Goal: Information Seeking & Learning: Learn about a topic

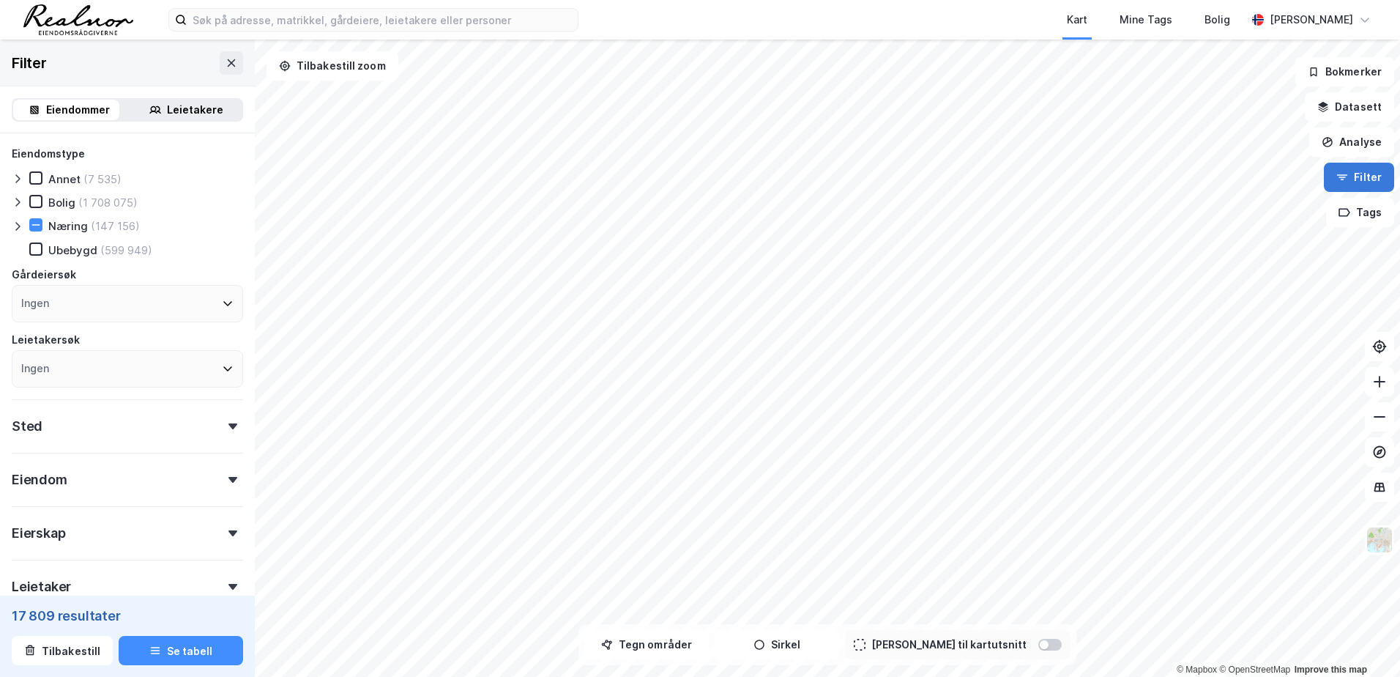
click at [1354, 187] on button "Filter" at bounding box center [1359, 177] width 70 height 29
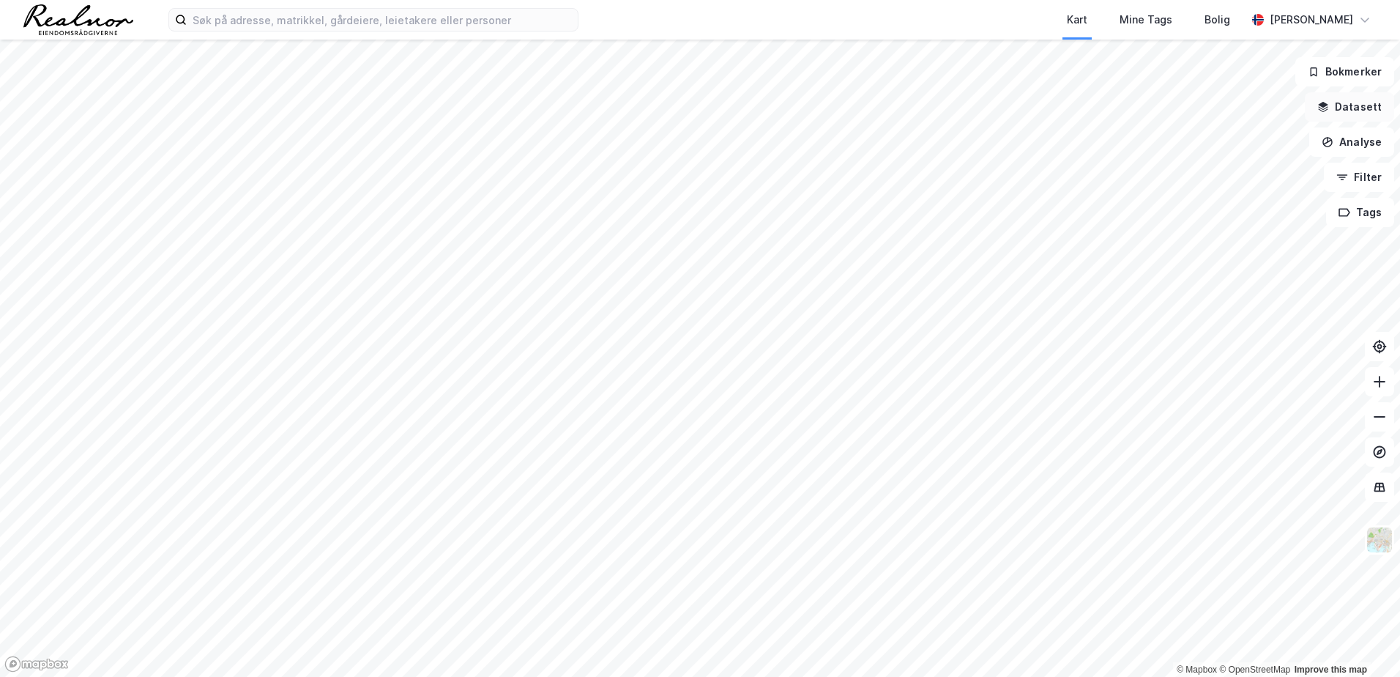
click at [1352, 112] on button "Datasett" at bounding box center [1349, 106] width 89 height 29
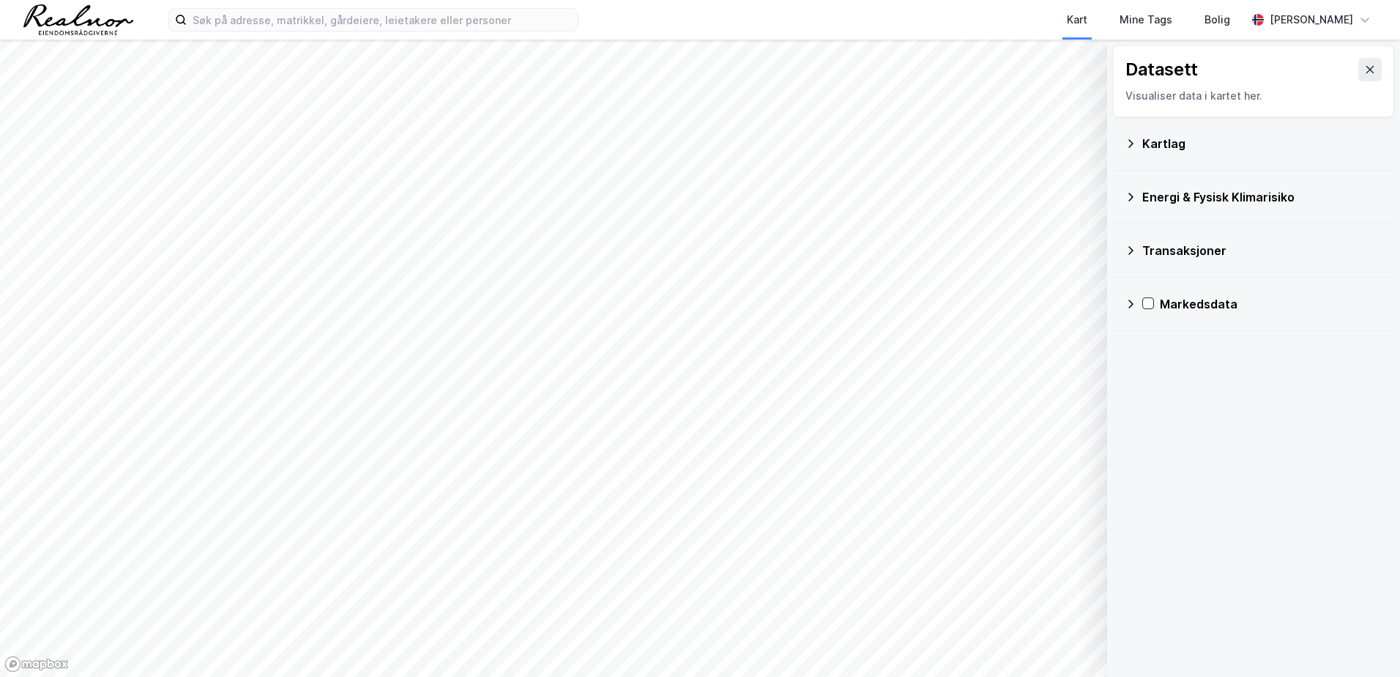
click at [1166, 148] on div "Kartlag" at bounding box center [1262, 144] width 240 height 18
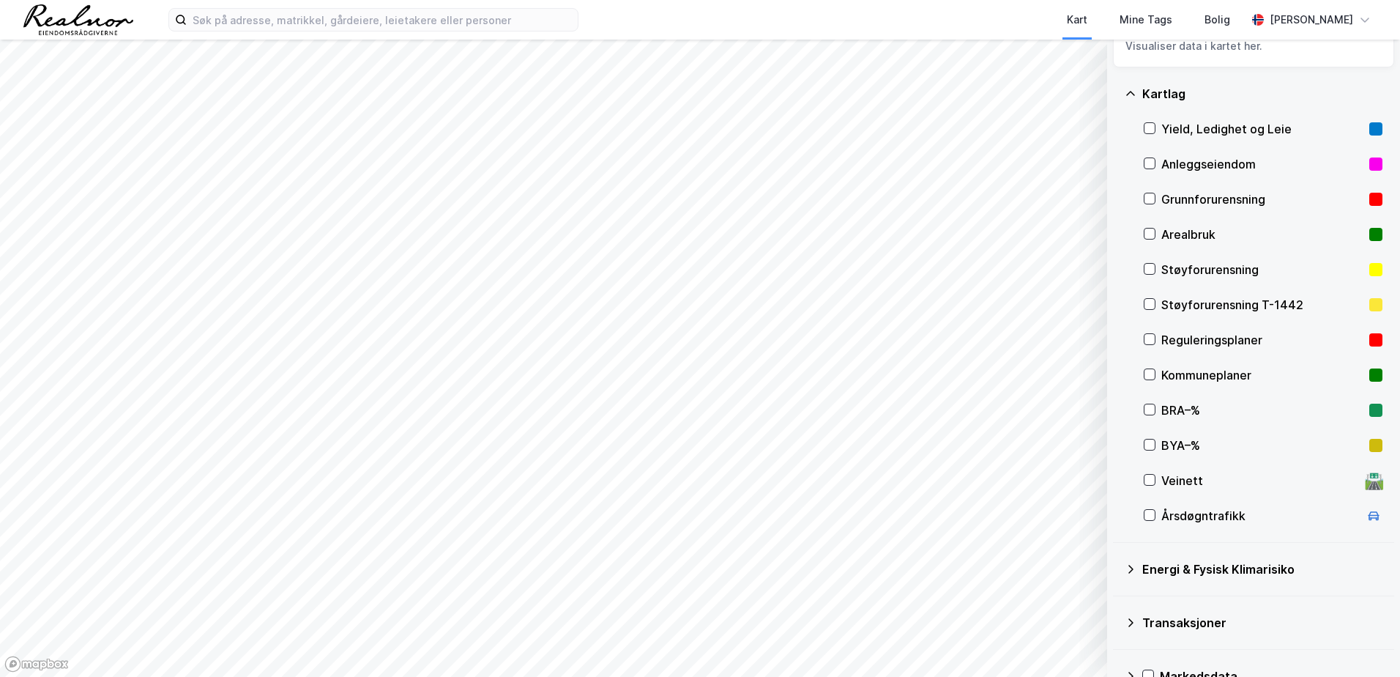
scroll to position [73, 0]
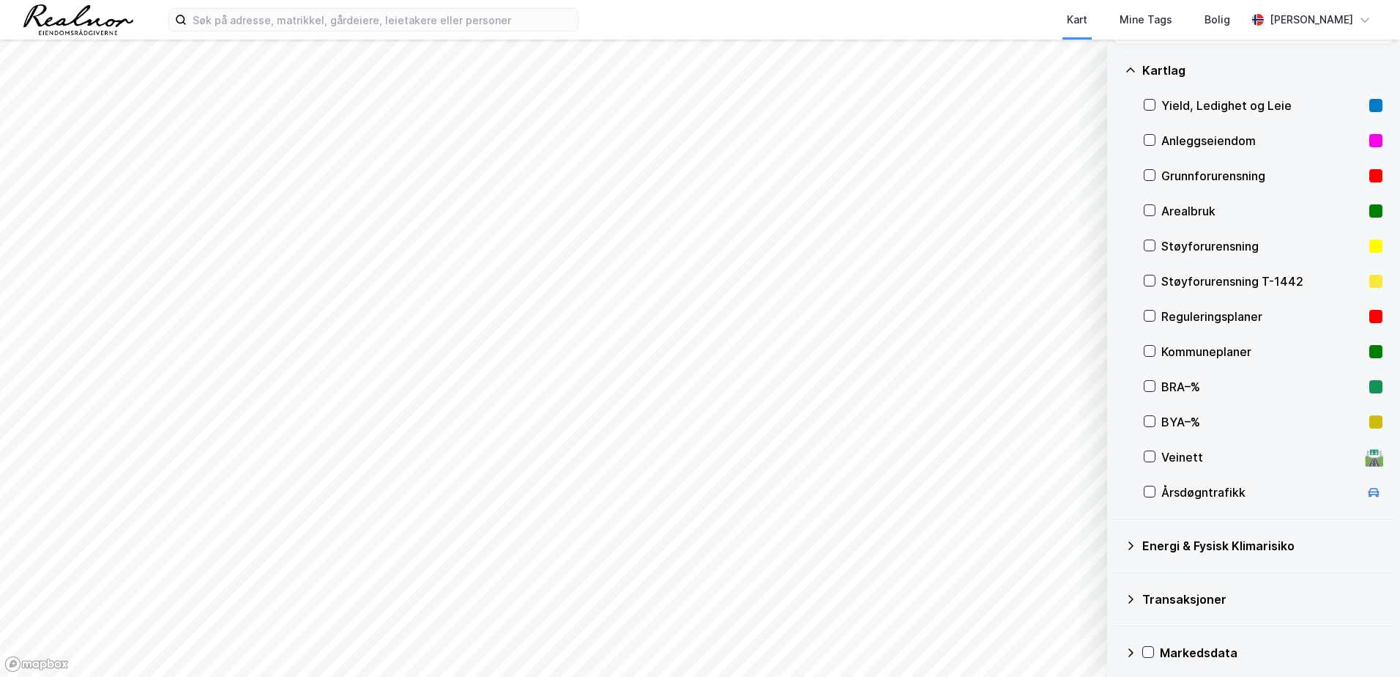
click at [1158, 314] on div "Reguleringsplaner" at bounding box center [1263, 316] width 239 height 35
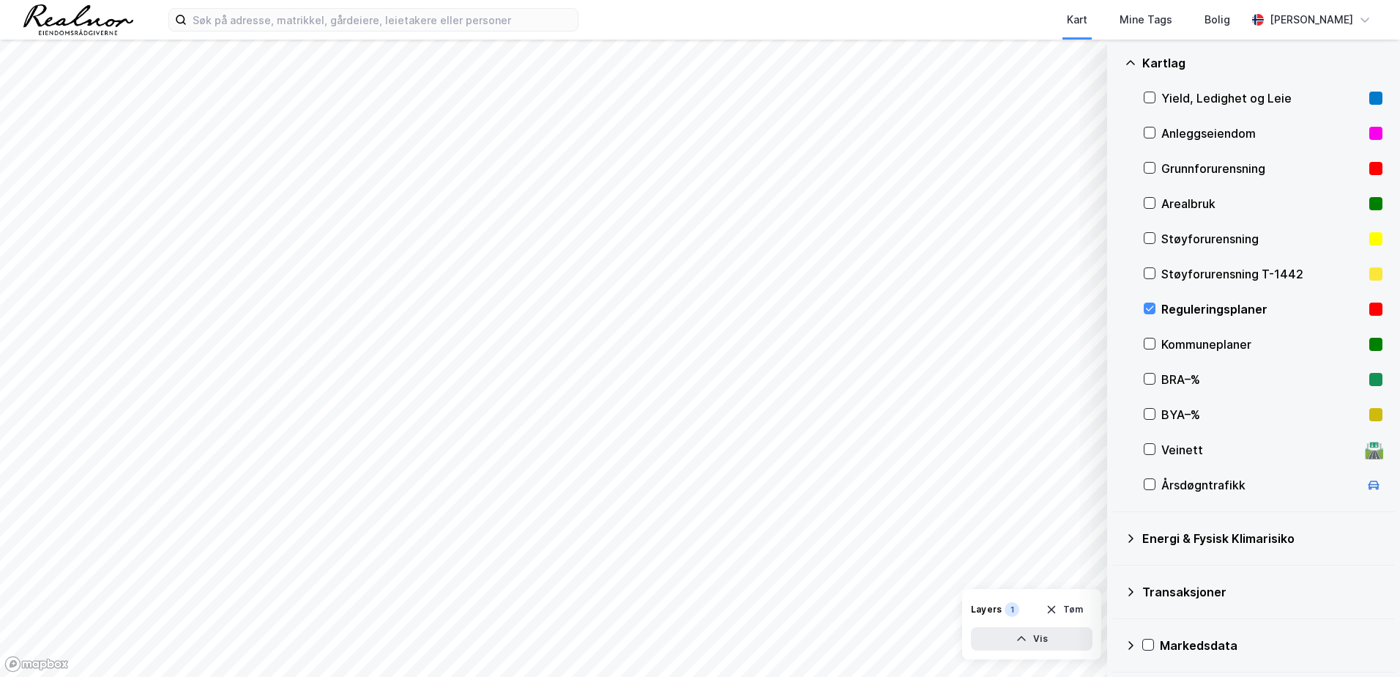
scroll to position [82, 0]
click at [1136, 648] on icon at bounding box center [1131, 644] width 12 height 12
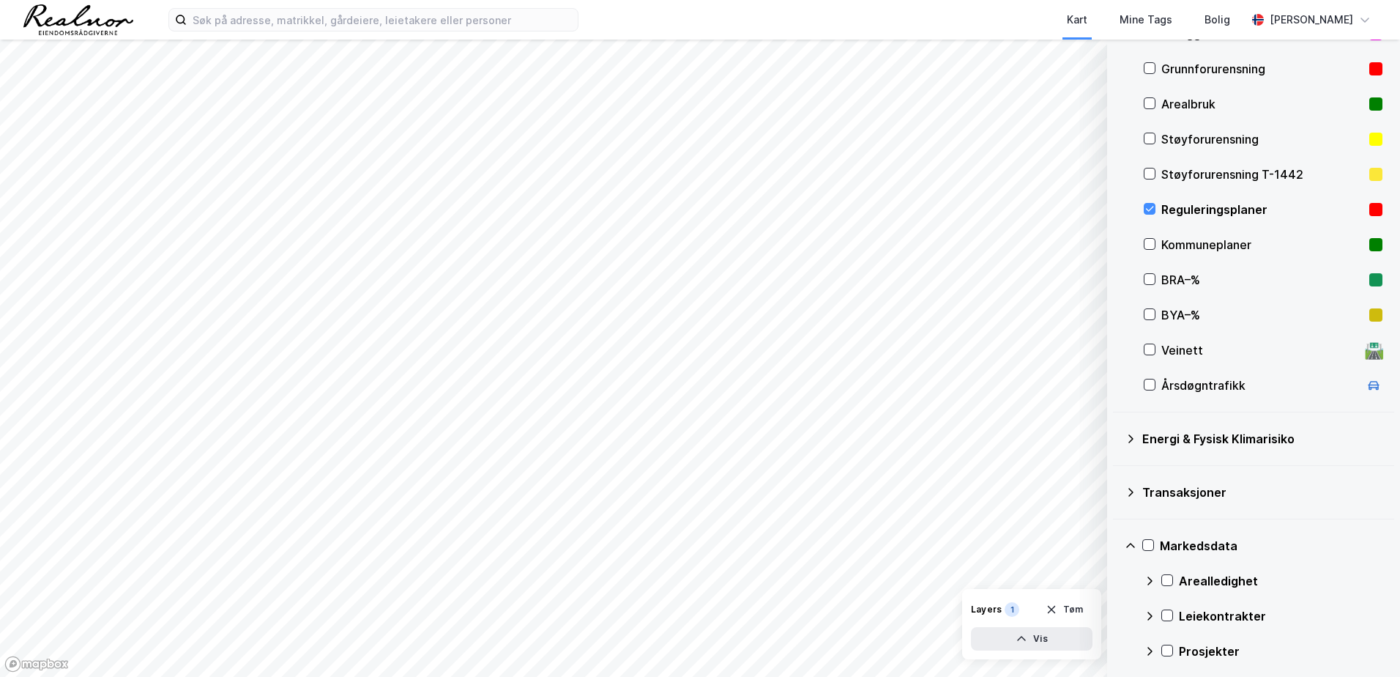
scroll to position [223, 0]
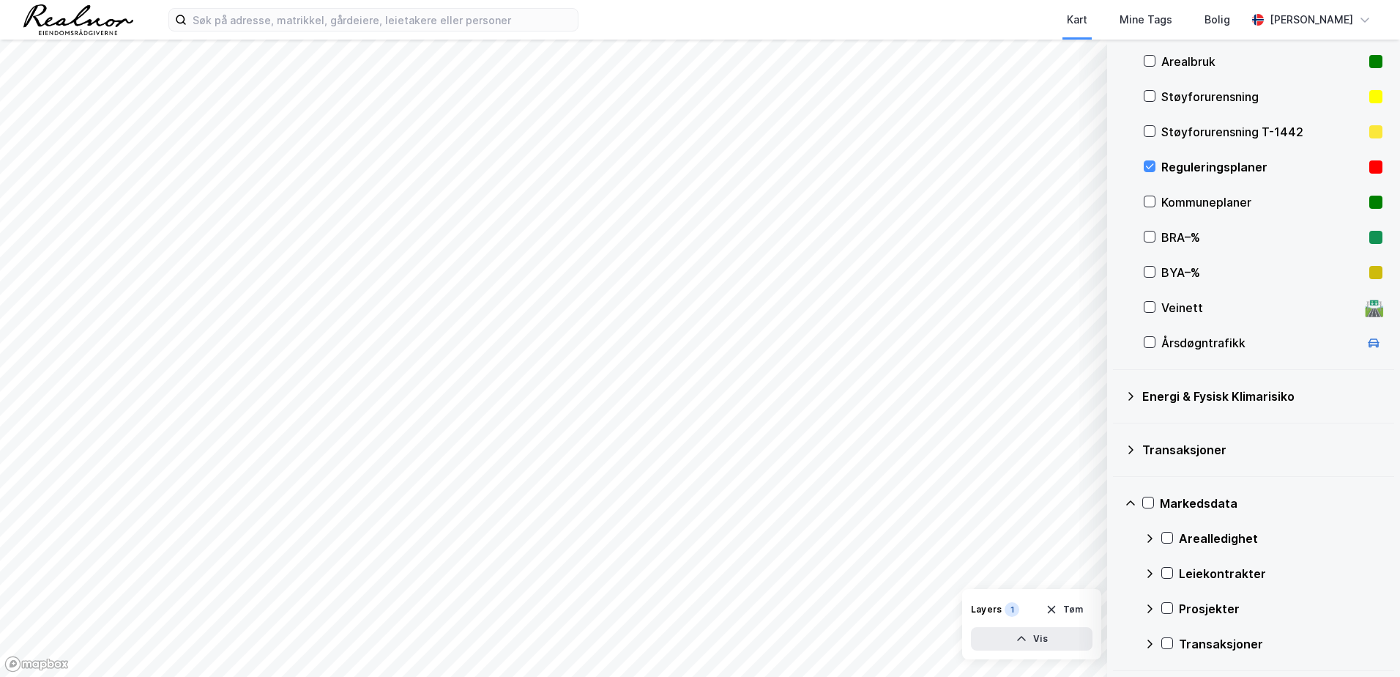
click at [1147, 612] on icon at bounding box center [1150, 609] width 12 height 12
click at [1151, 169] on icon at bounding box center [1150, 166] width 10 height 10
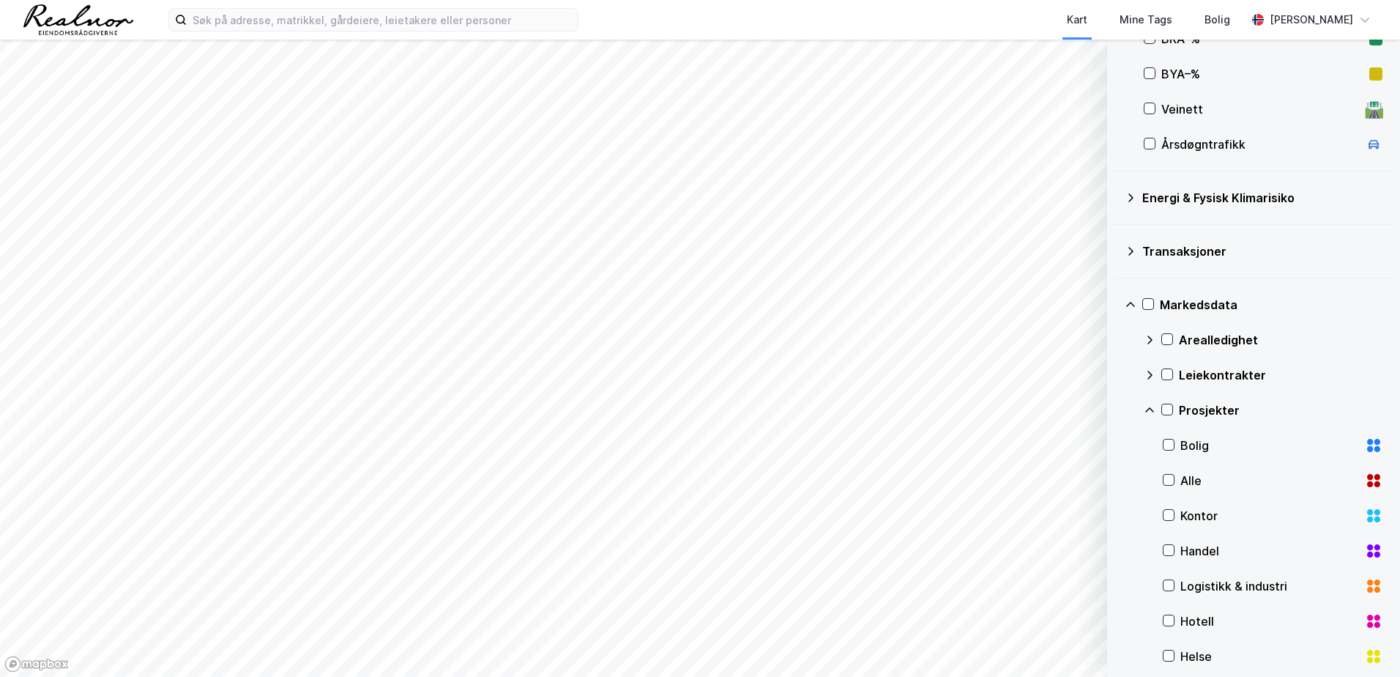
scroll to position [516, 0]
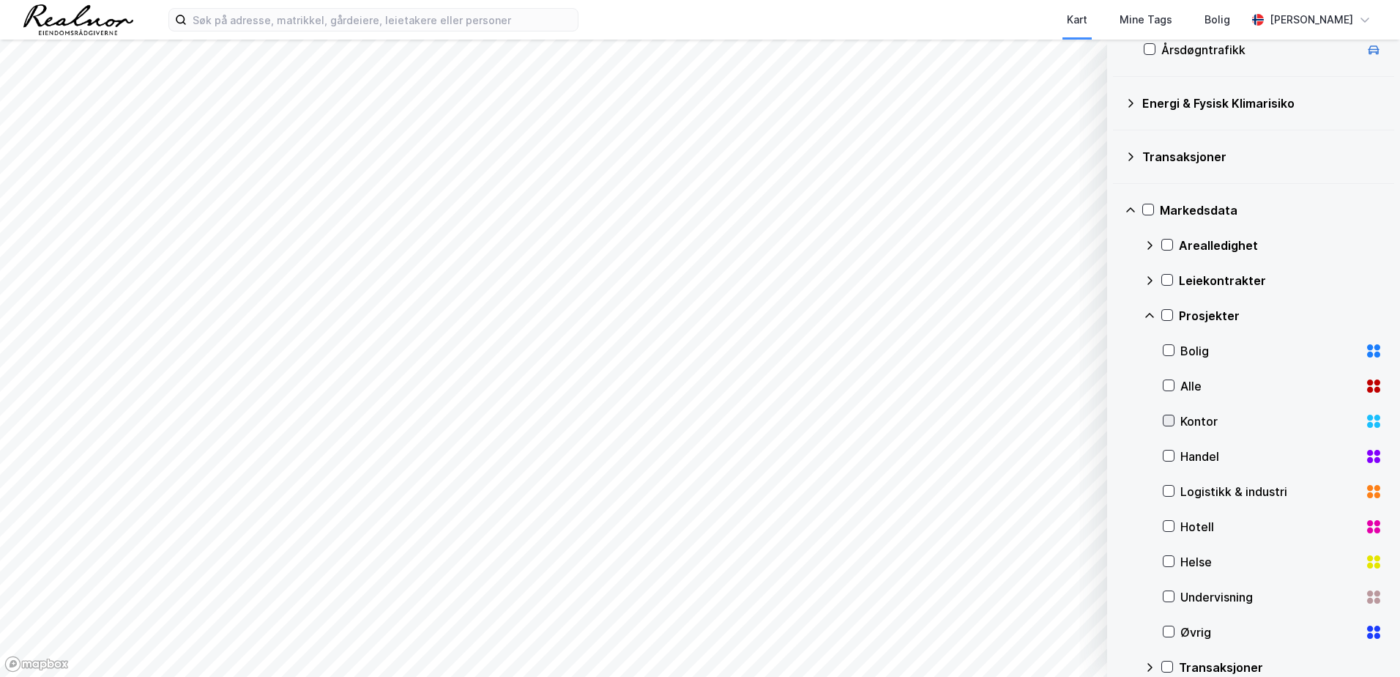
click at [1173, 424] on icon at bounding box center [1169, 420] width 10 height 10
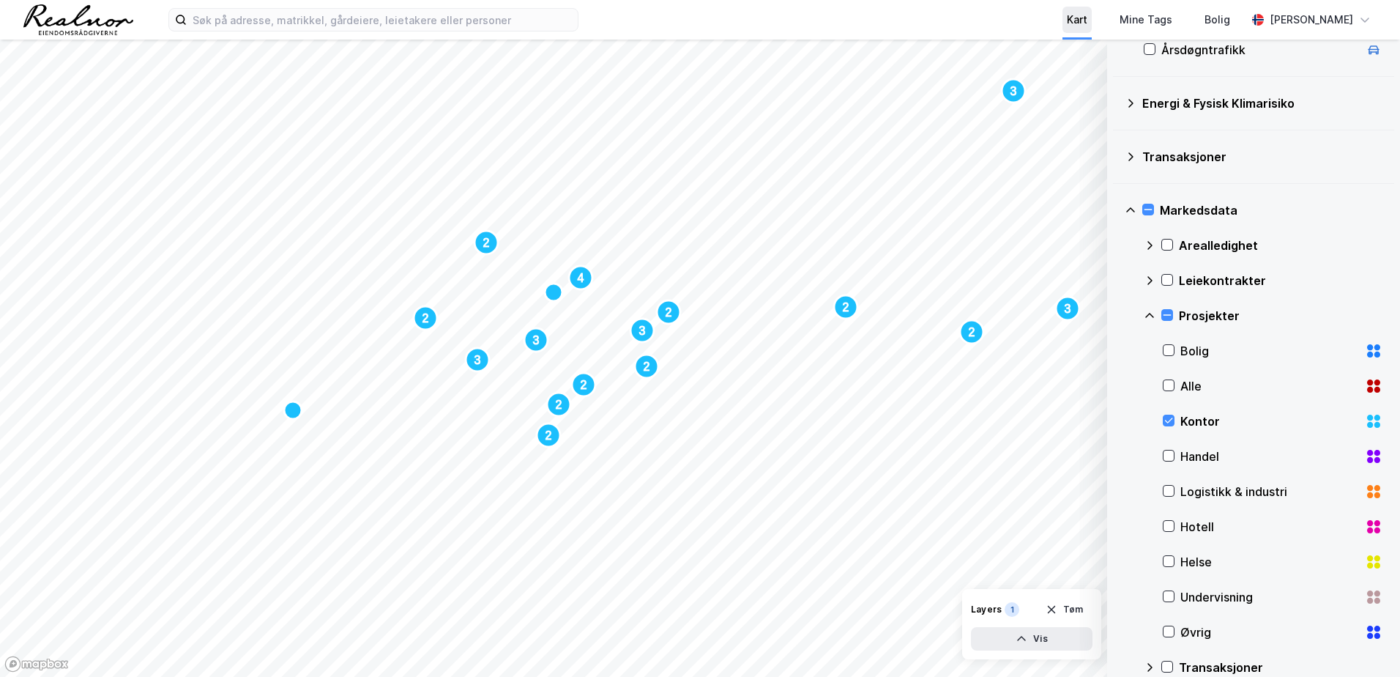
click at [1080, 22] on div "Kart" at bounding box center [1077, 20] width 21 height 18
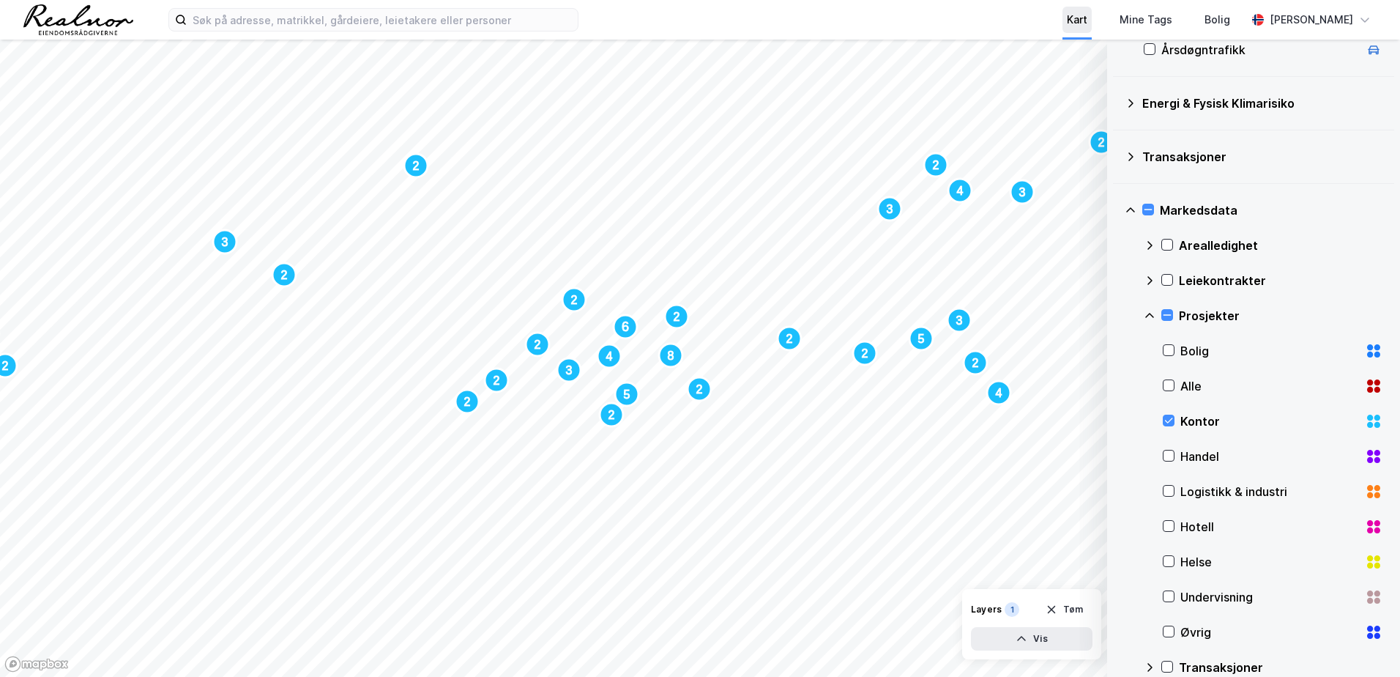
click at [1087, 15] on div "Kart" at bounding box center [1077, 20] width 21 height 18
click at [1145, 666] on icon at bounding box center [1150, 667] width 12 height 12
click at [1145, 665] on icon at bounding box center [1150, 667] width 12 height 12
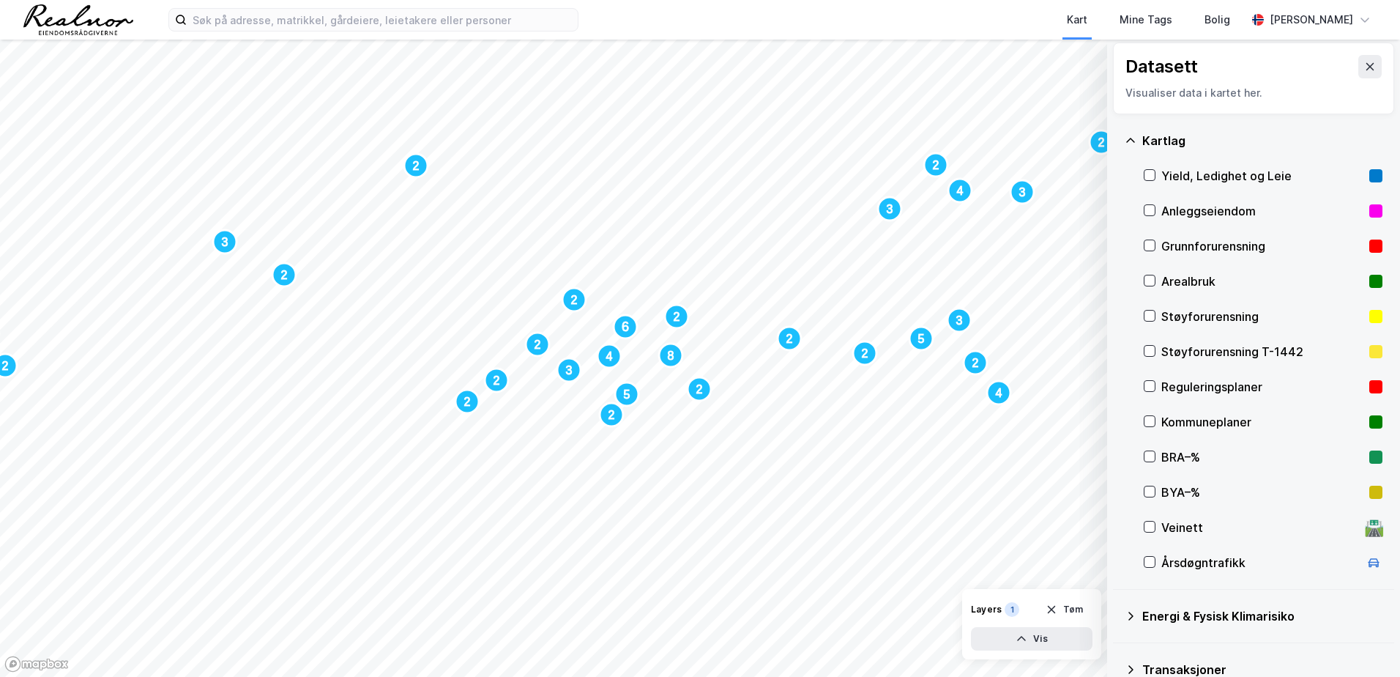
scroll to position [0, 0]
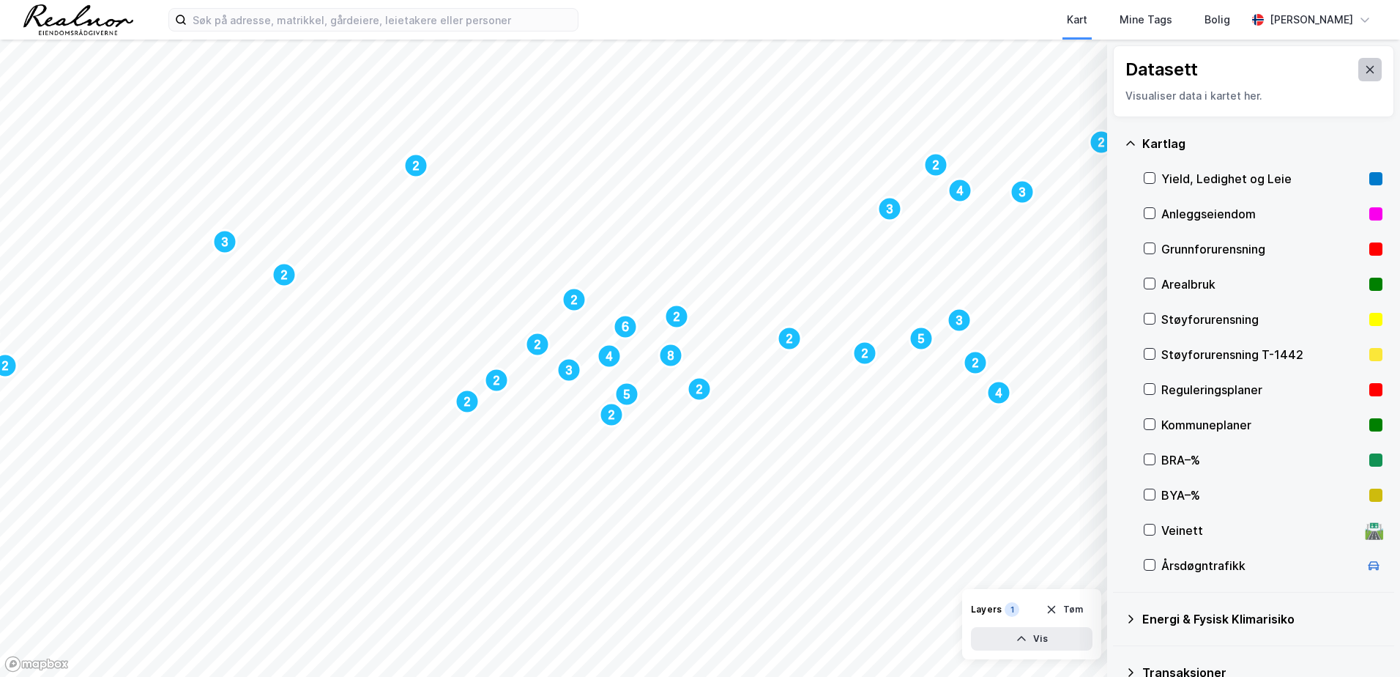
click at [1364, 70] on icon at bounding box center [1370, 70] width 12 height 12
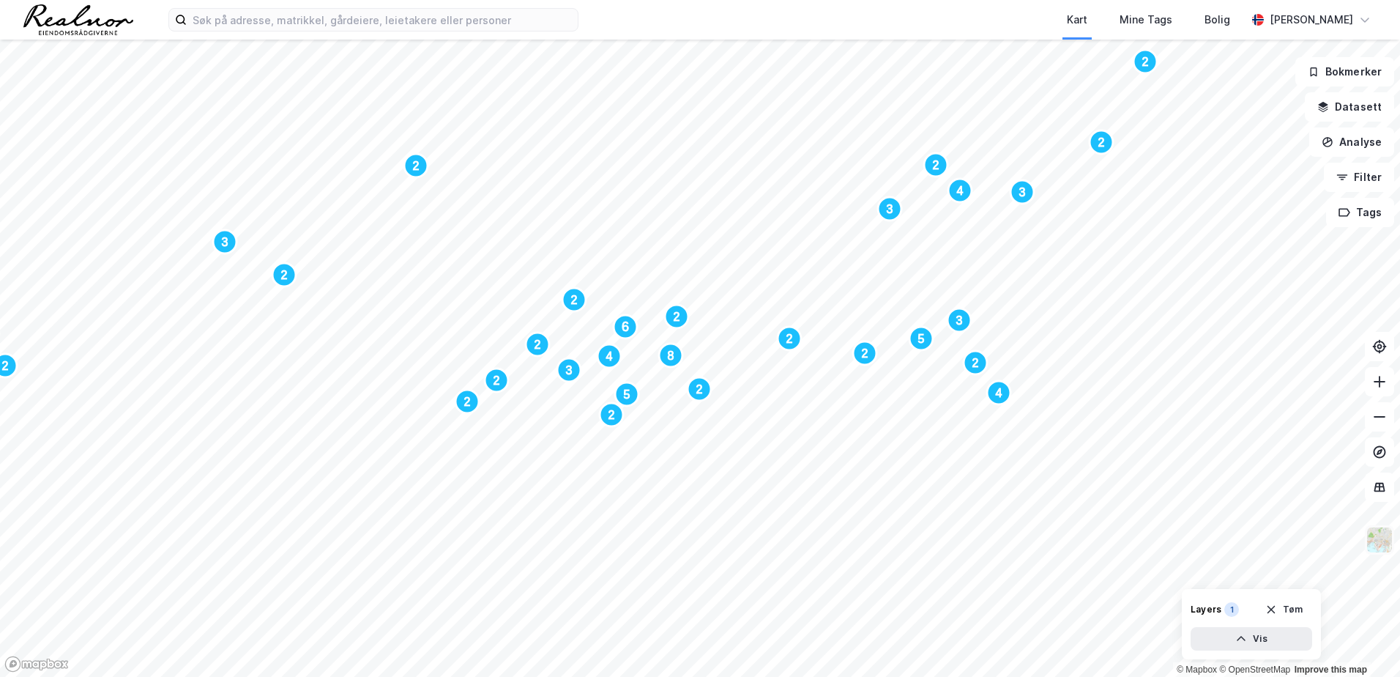
click at [1377, 551] on img at bounding box center [1380, 540] width 28 height 28
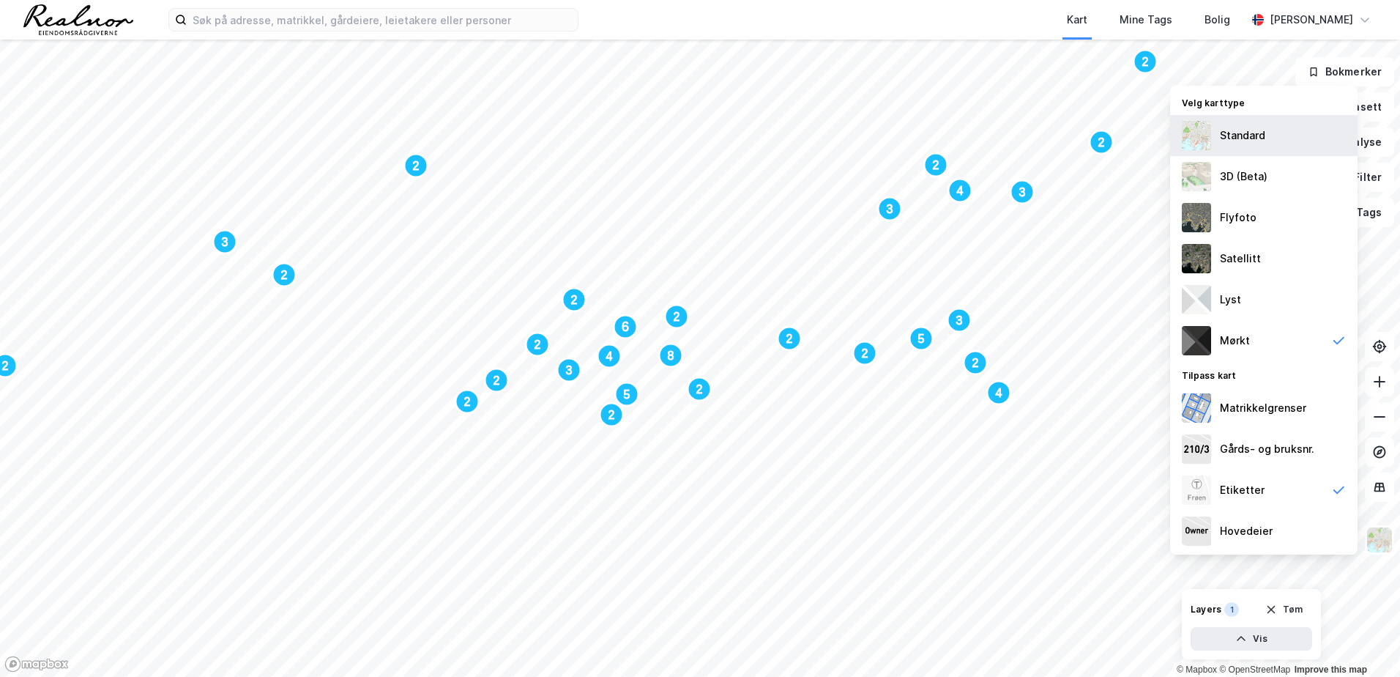
click at [1220, 146] on div "Standard" at bounding box center [1263, 135] width 187 height 41
click at [1378, 551] on img at bounding box center [1380, 540] width 28 height 28
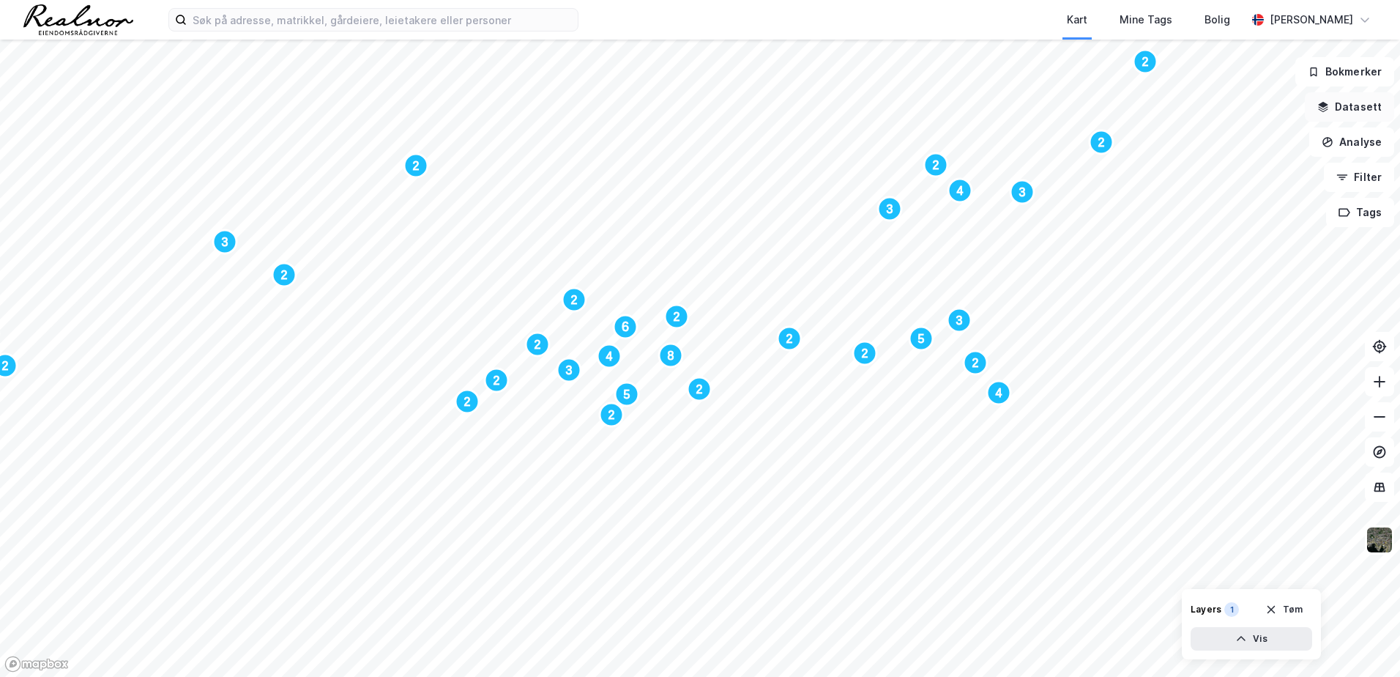
click at [1361, 109] on button "Datasett" at bounding box center [1349, 106] width 89 height 29
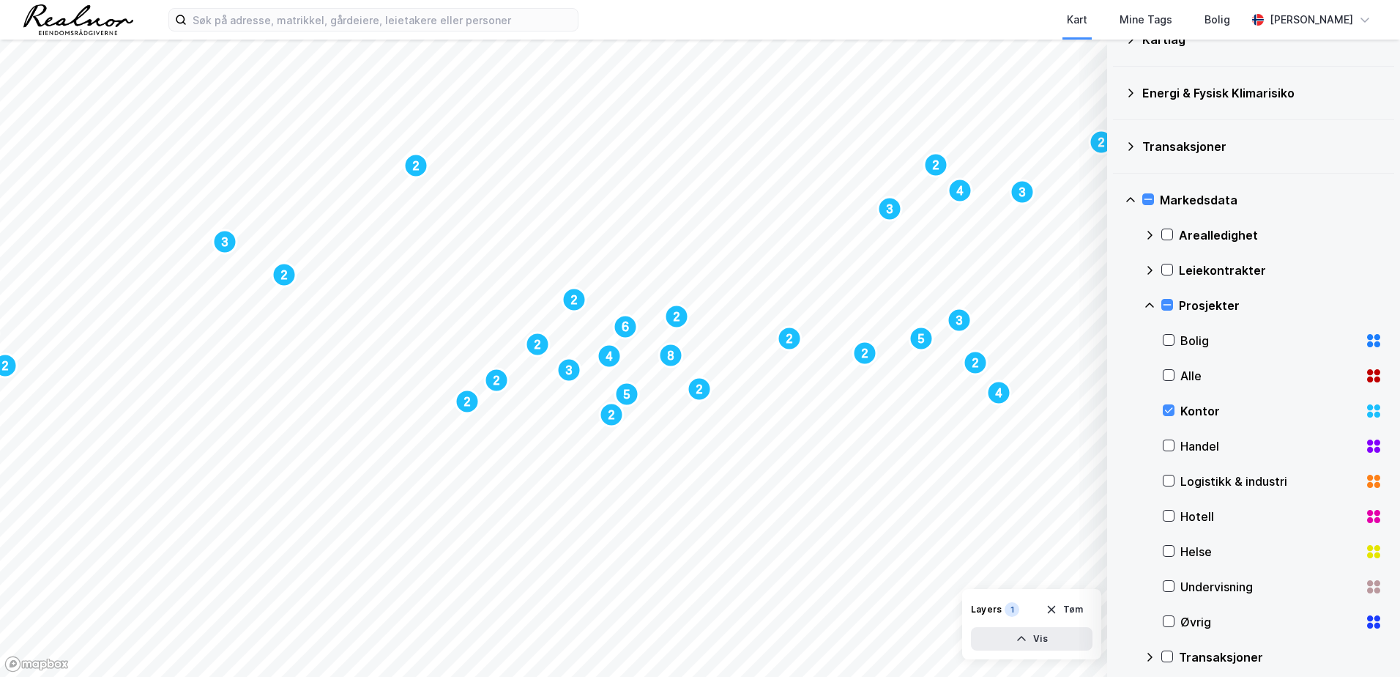
scroll to position [117, 0]
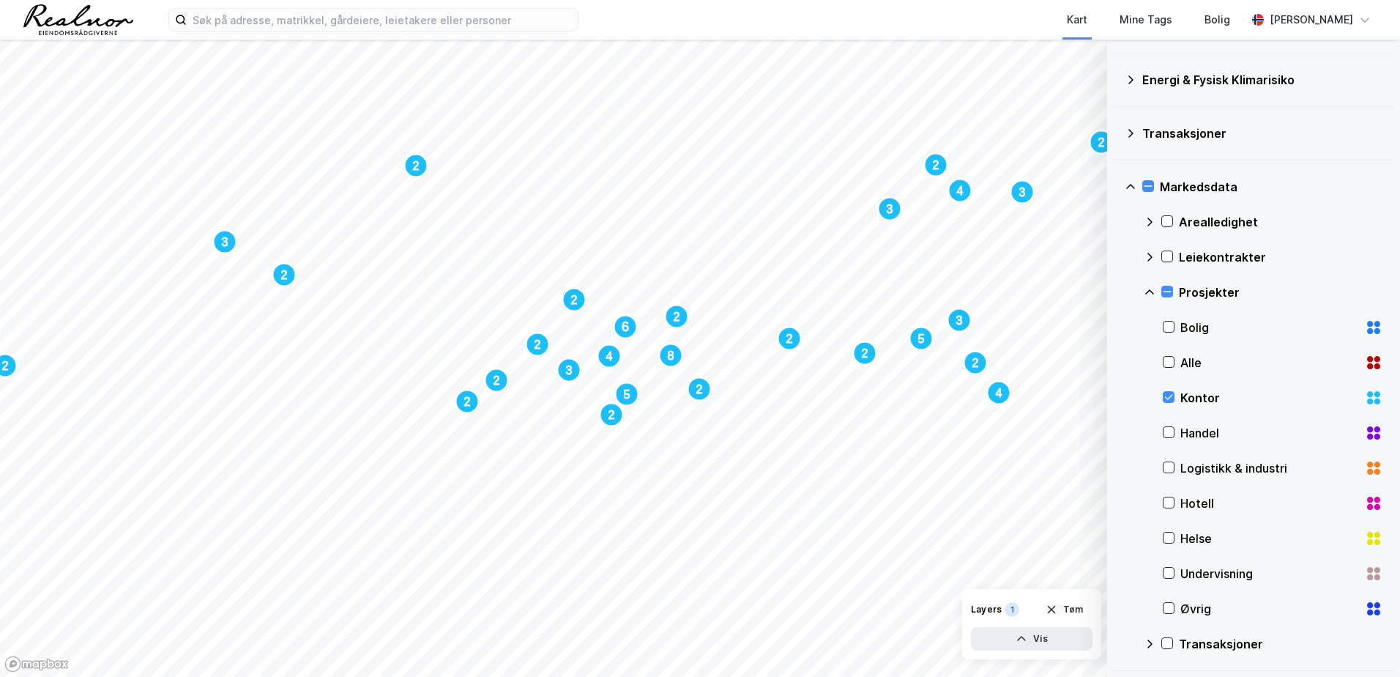
click at [1143, 136] on div "Transaksjoner" at bounding box center [1262, 133] width 240 height 18
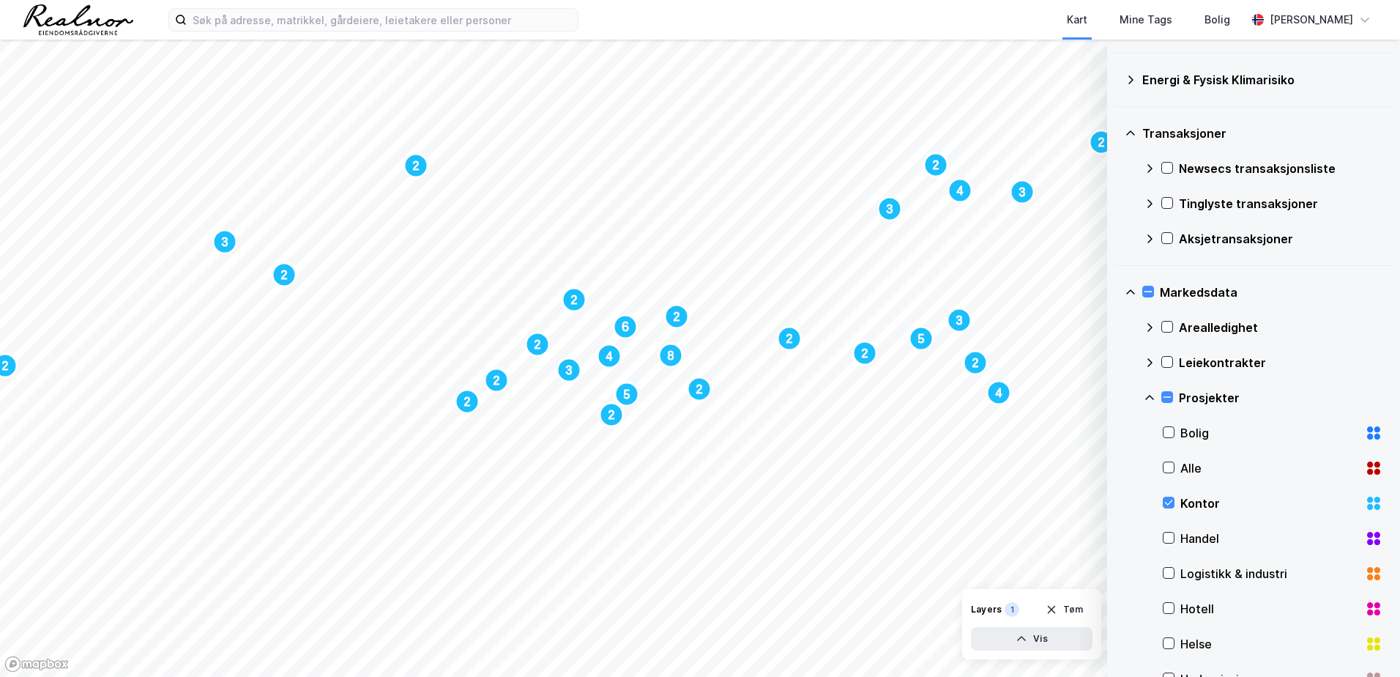
click at [1142, 131] on div "Transaksjoner" at bounding box center [1262, 133] width 240 height 18
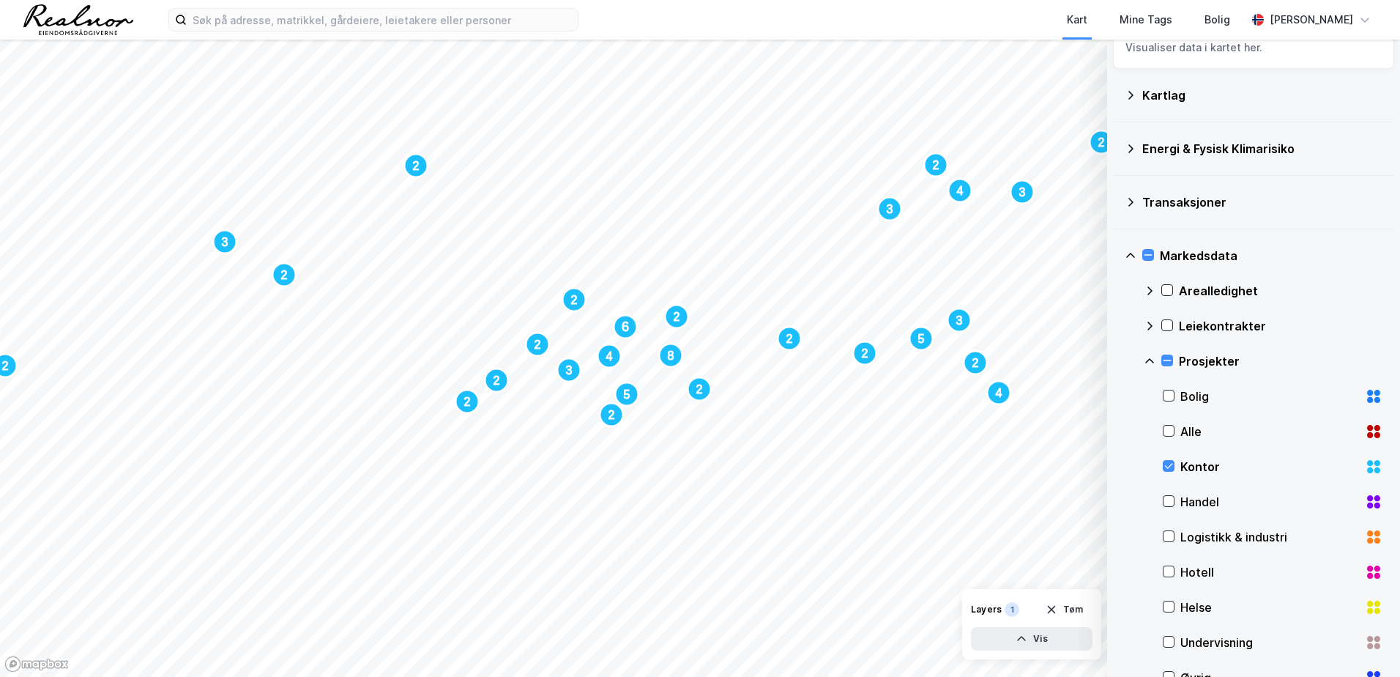
scroll to position [0, 0]
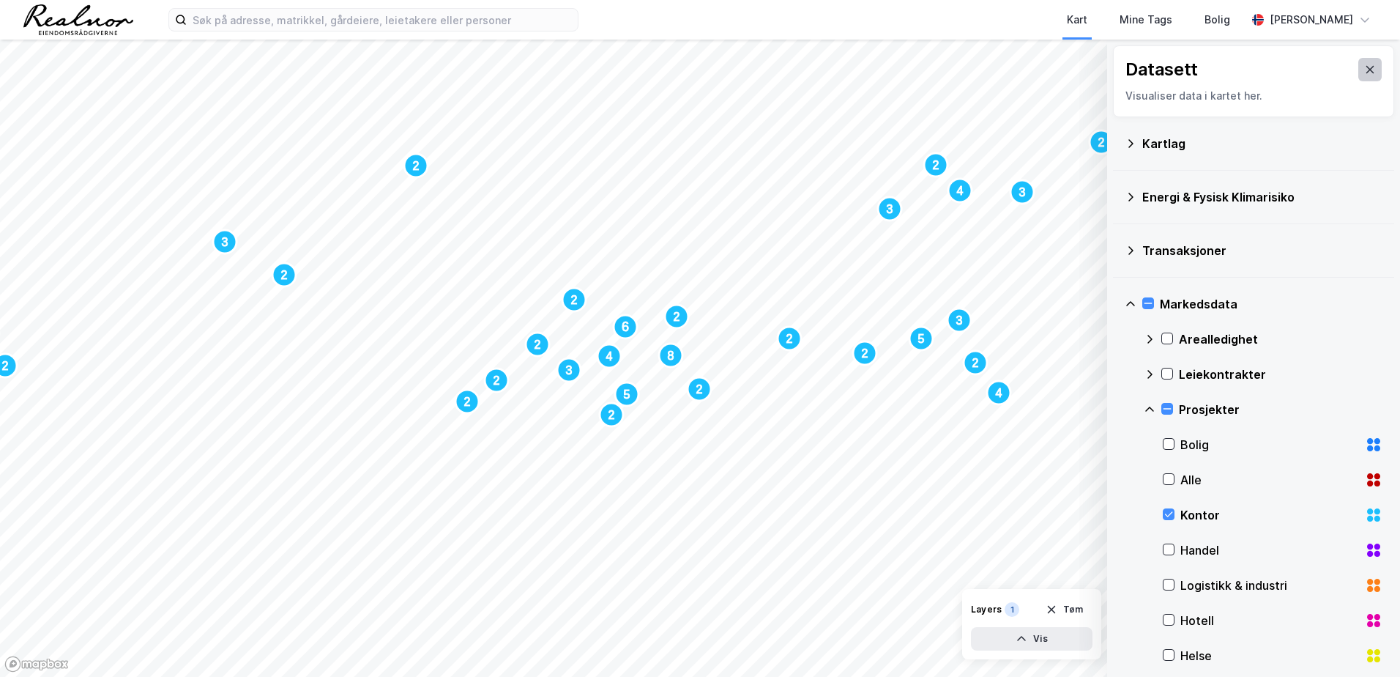
click at [1366, 67] on icon at bounding box center [1370, 69] width 8 height 7
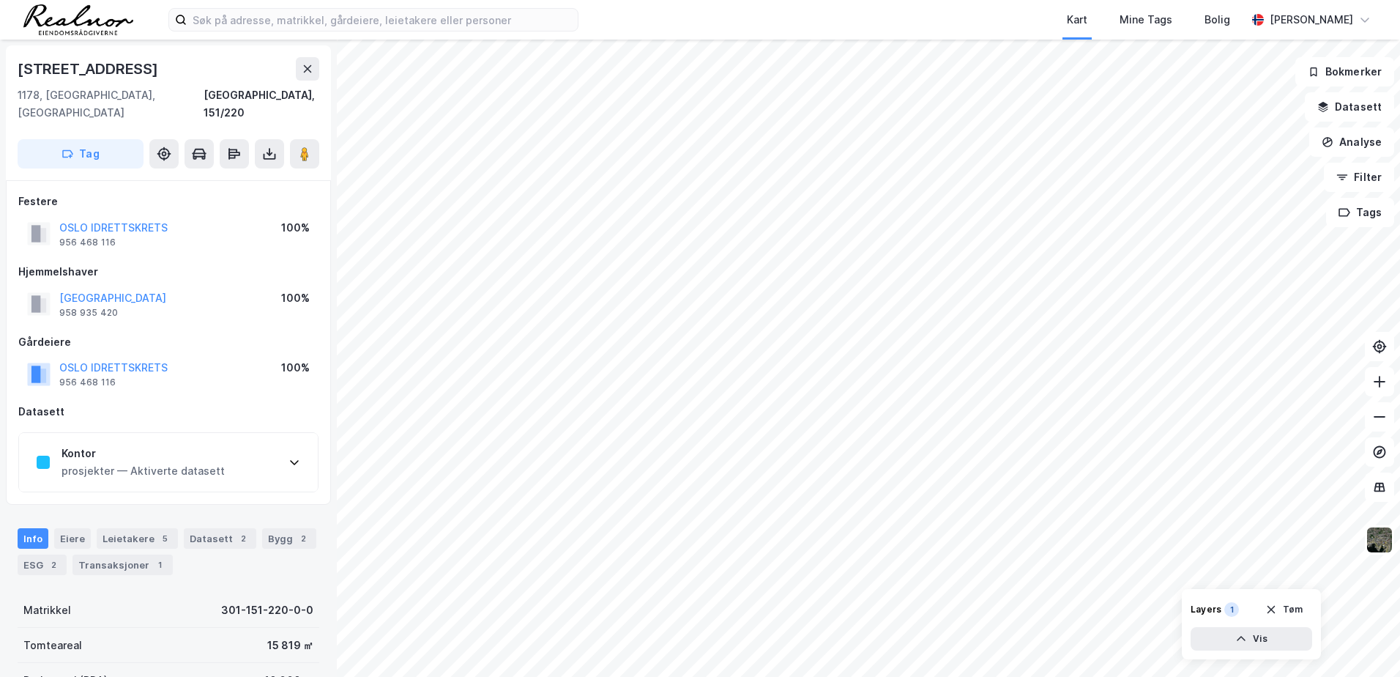
click at [276, 447] on div "Kontor prosjekter — Aktiverte datasett" at bounding box center [168, 462] width 299 height 59
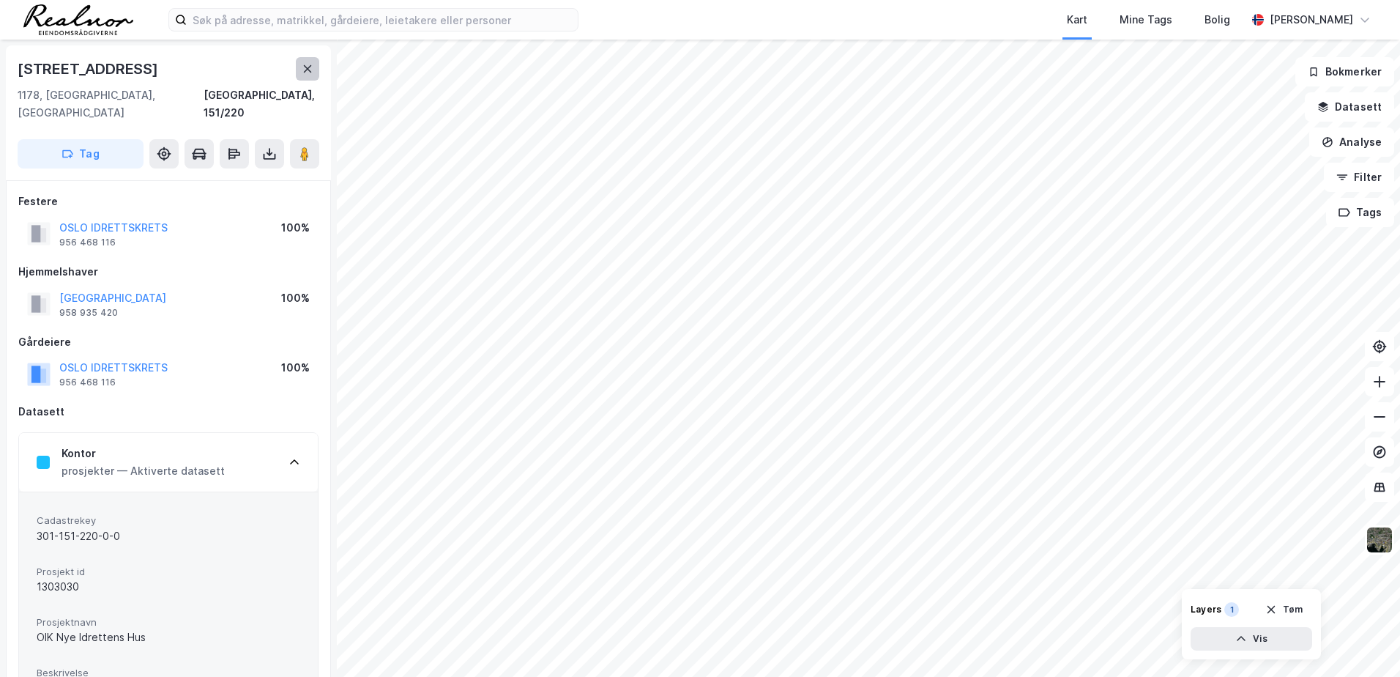
click at [306, 73] on icon at bounding box center [308, 69] width 12 height 12
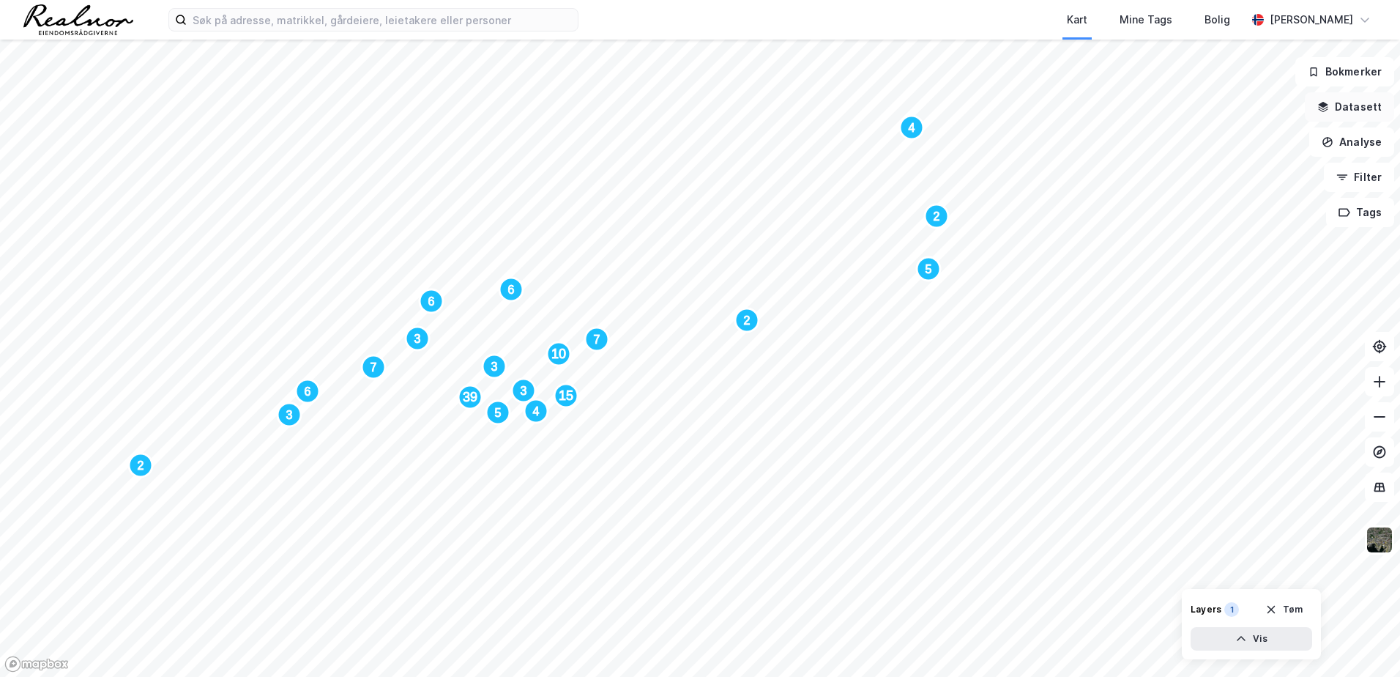
click at [1336, 108] on button "Datasett" at bounding box center [1349, 106] width 89 height 29
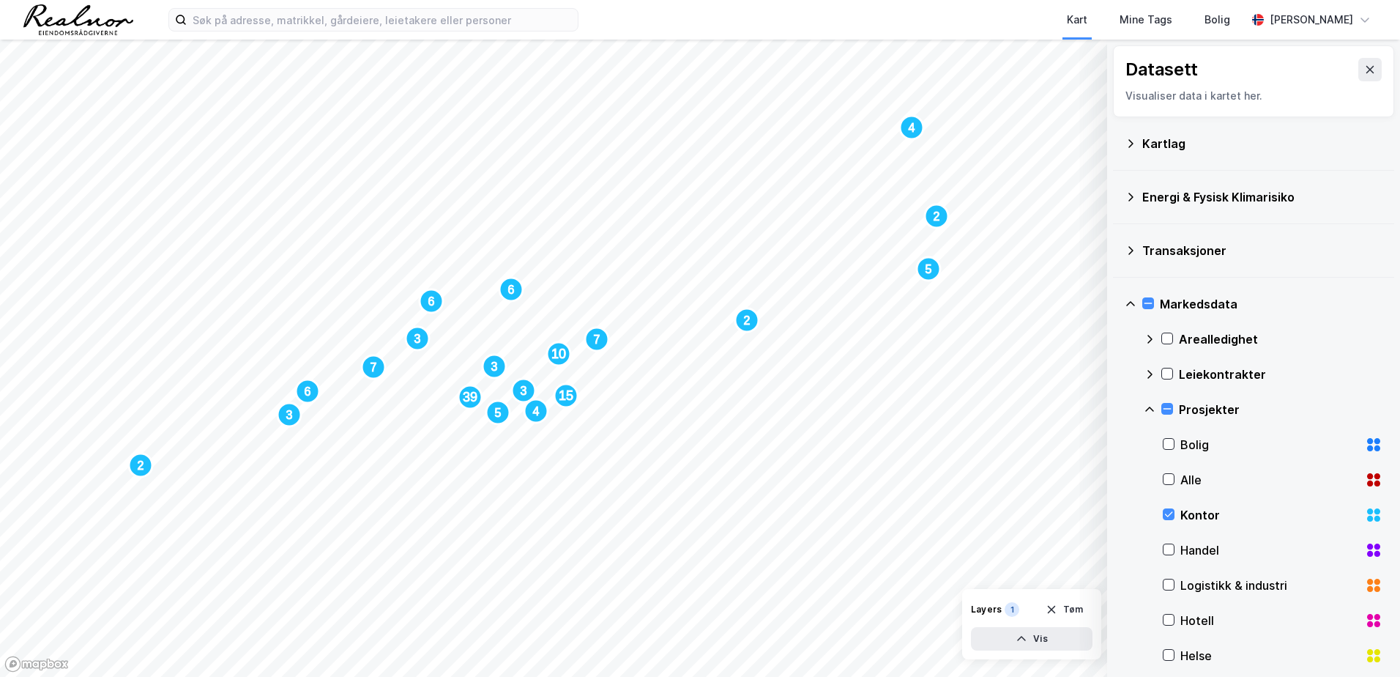
click at [1123, 142] on div "Kartlag" at bounding box center [1253, 143] width 281 height 53
click at [1131, 148] on icon at bounding box center [1131, 144] width 12 height 12
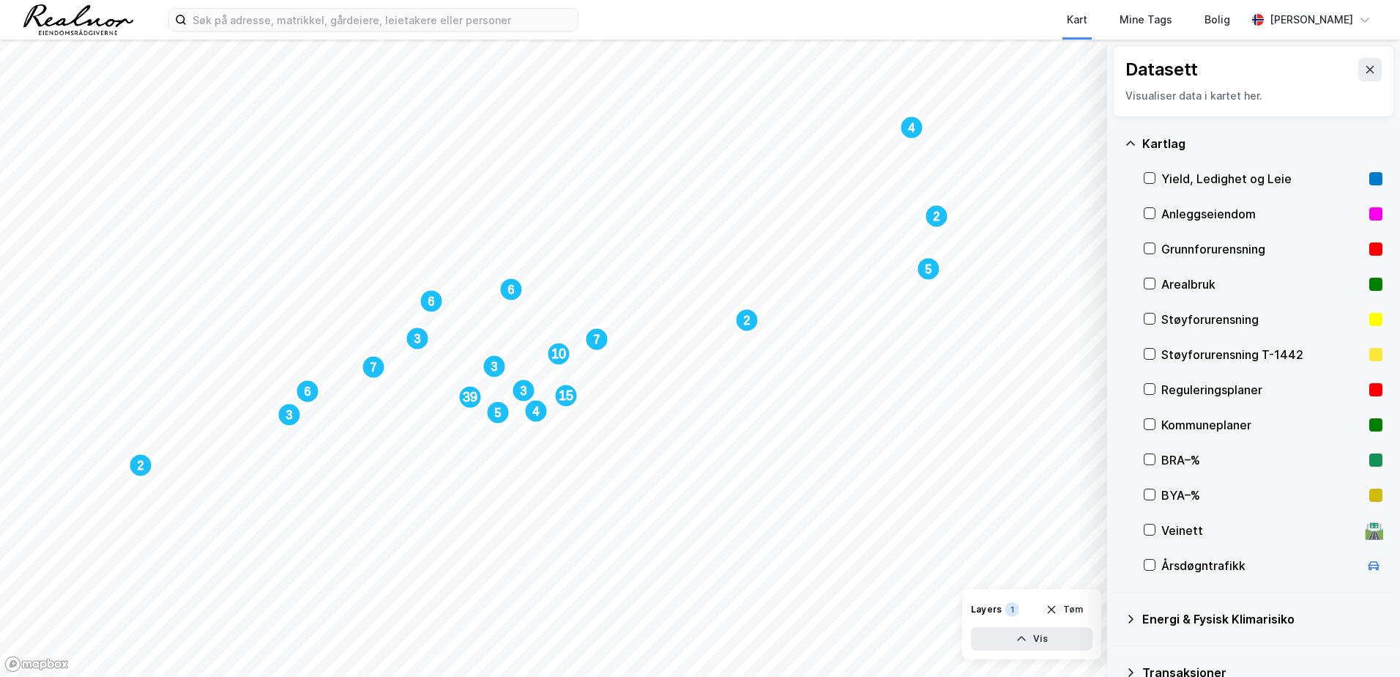
click at [1131, 148] on icon at bounding box center [1131, 144] width 12 height 12
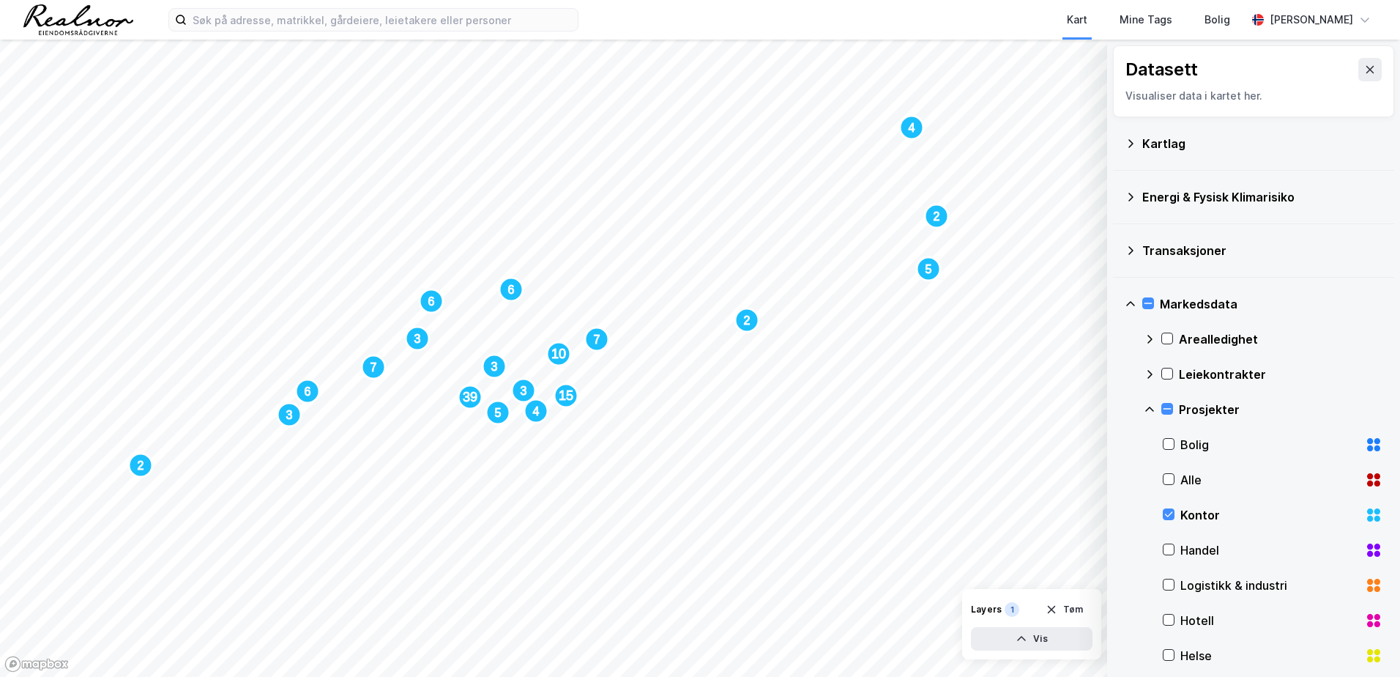
click at [1132, 299] on icon at bounding box center [1131, 304] width 12 height 12
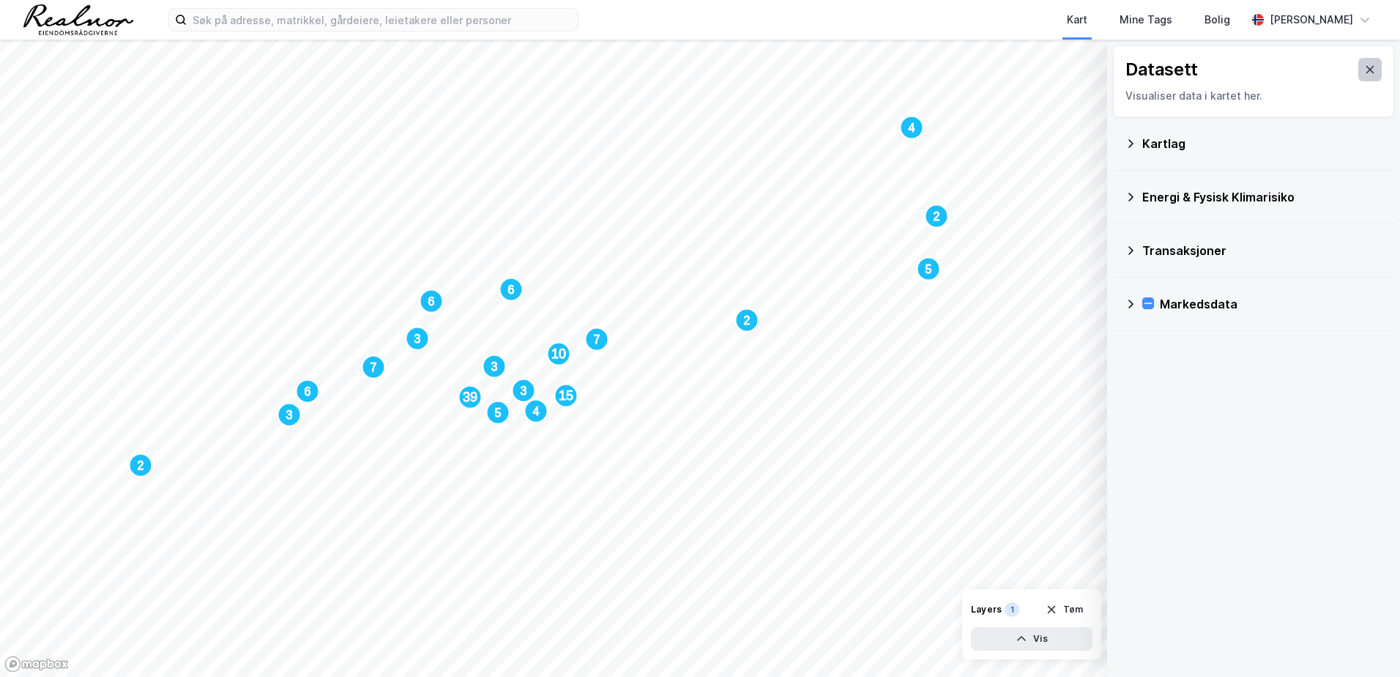
click at [1364, 67] on icon at bounding box center [1370, 70] width 12 height 12
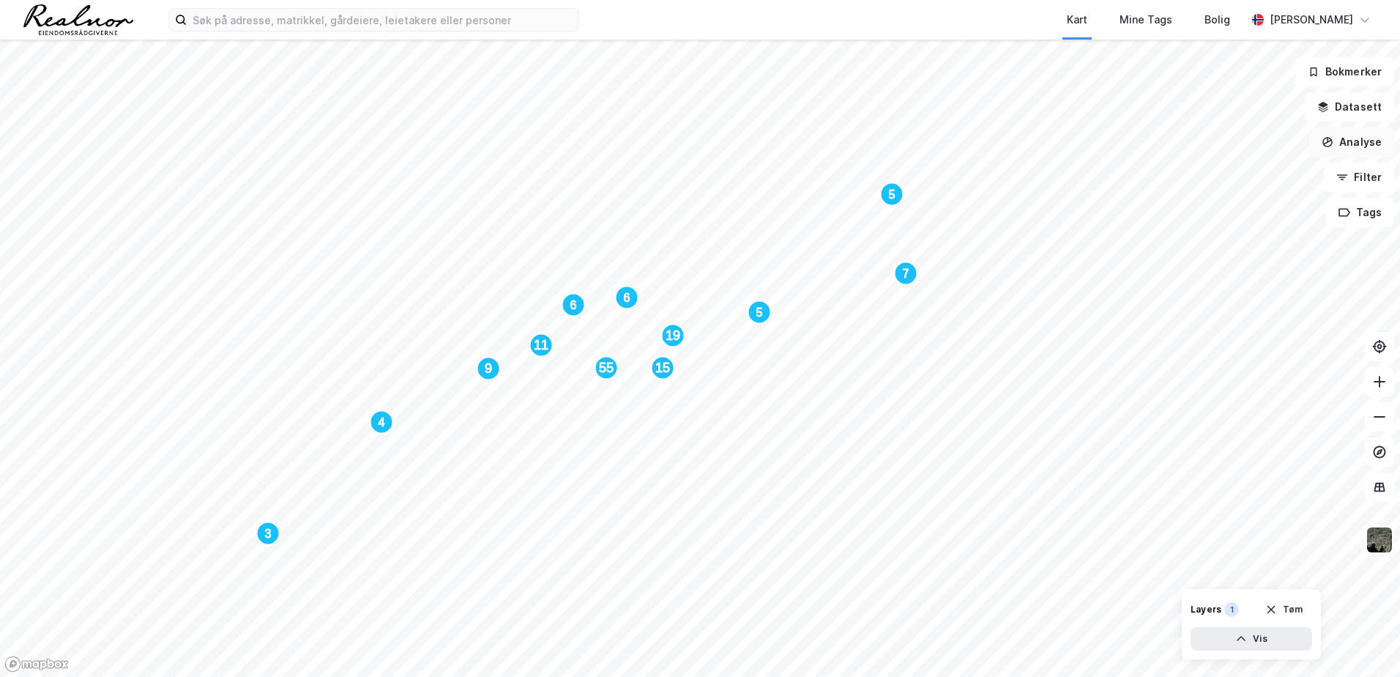
click at [1353, 149] on button "Analyse" at bounding box center [1351, 141] width 85 height 29
